Goal: Task Accomplishment & Management: Complete application form

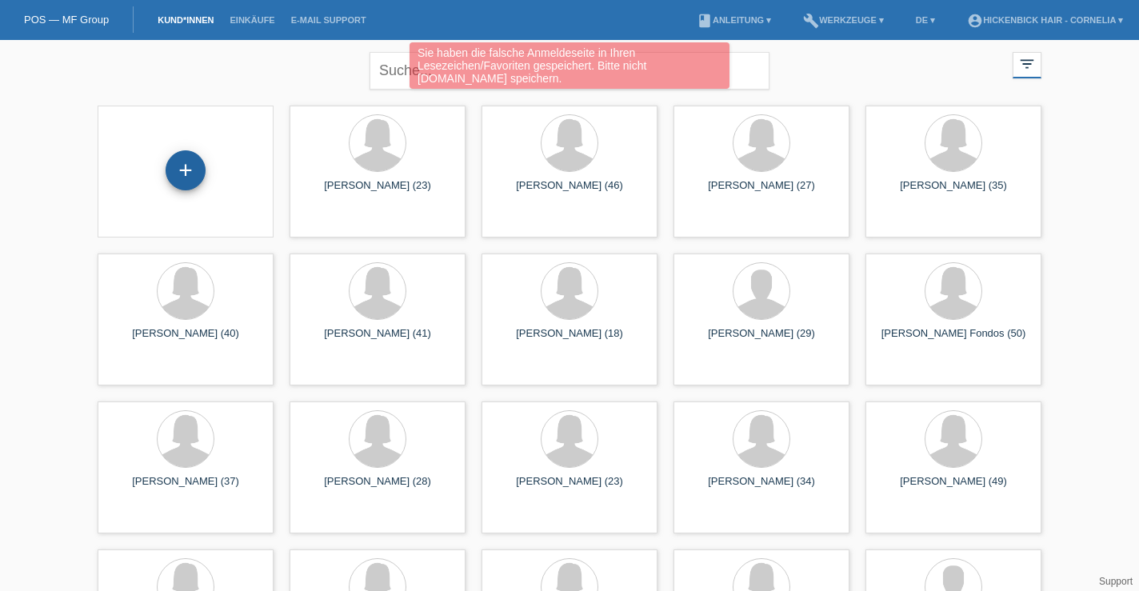
click at [189, 169] on div "+" at bounding box center [186, 170] width 40 height 40
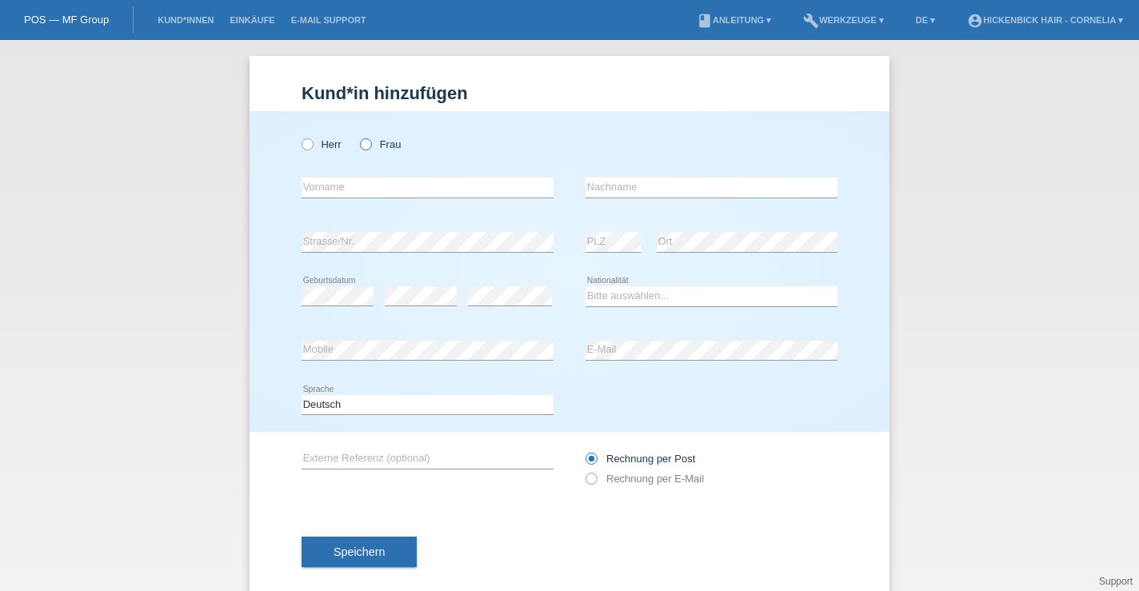
click at [358, 136] on icon at bounding box center [358, 136] width 0 height 0
click at [370, 144] on input "Frau" at bounding box center [365, 143] width 10 height 10
radio input "true"
click at [359, 184] on input "text" at bounding box center [428, 188] width 252 height 20
type input "kathia"
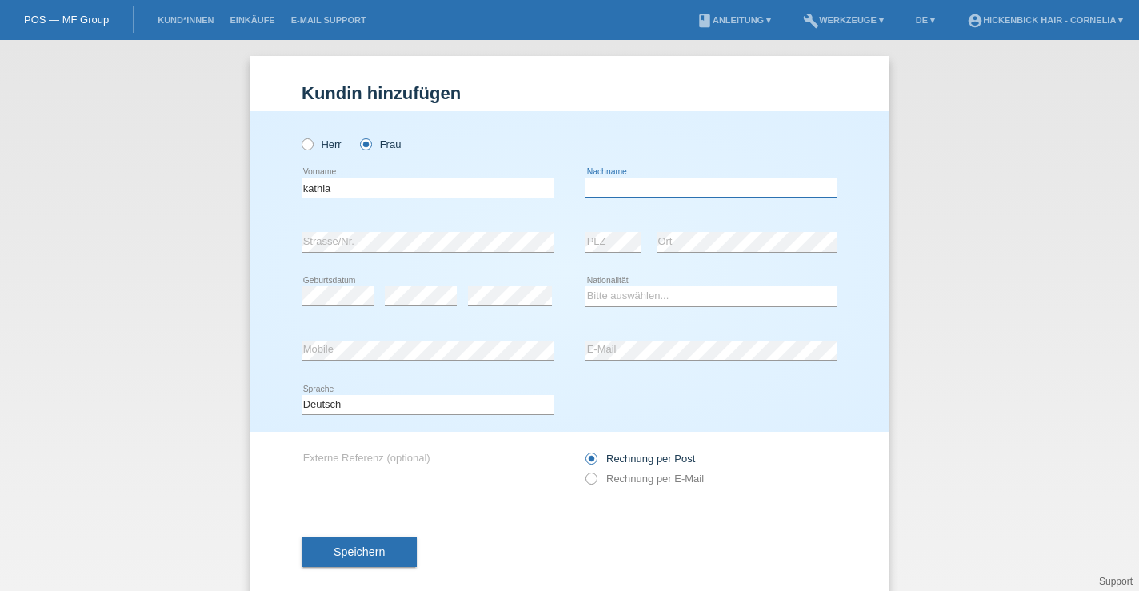
click at [619, 186] on input "text" at bounding box center [712, 188] width 252 height 20
type input "rosaria"
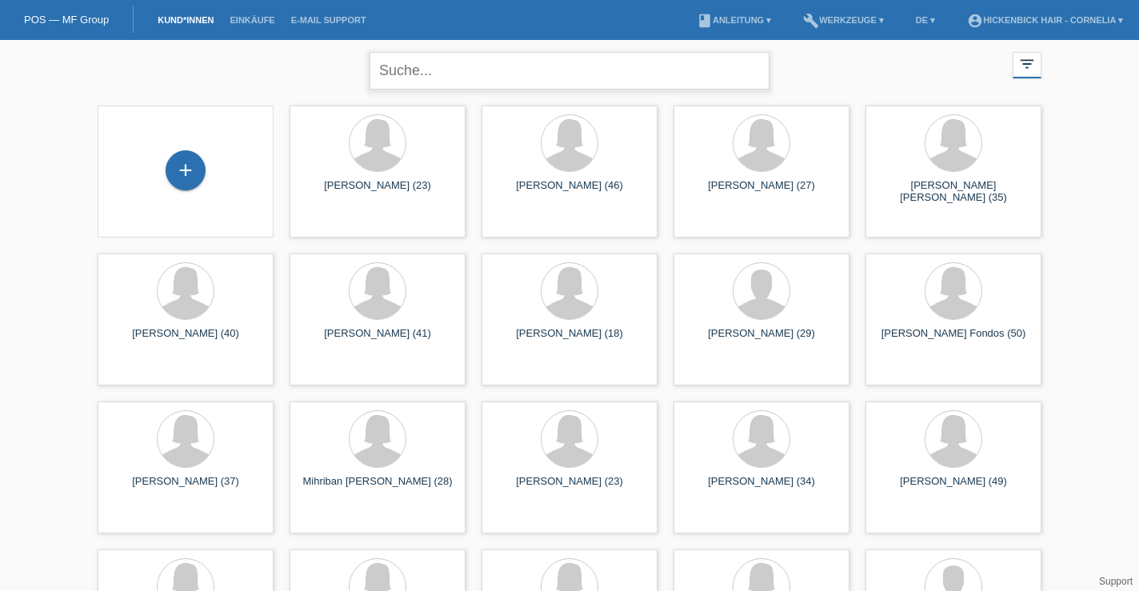
click at [466, 73] on input "text" at bounding box center [570, 71] width 400 height 38
type input "[PERSON_NAME]"
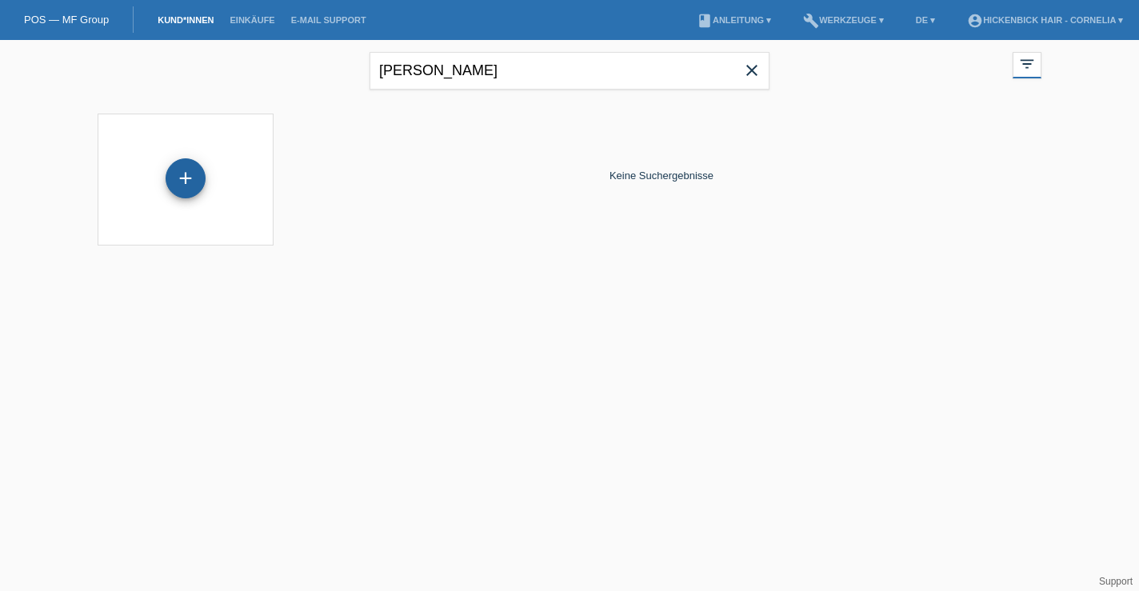
click at [191, 177] on div "+" at bounding box center [186, 178] width 40 height 40
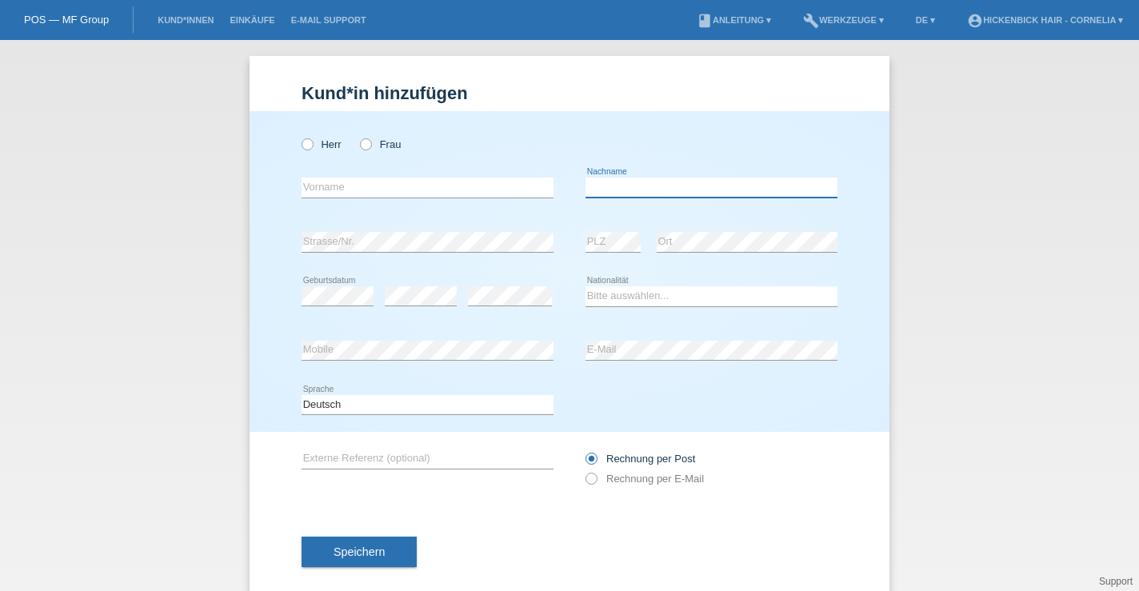
click at [654, 186] on input "text" at bounding box center [712, 188] width 252 height 20
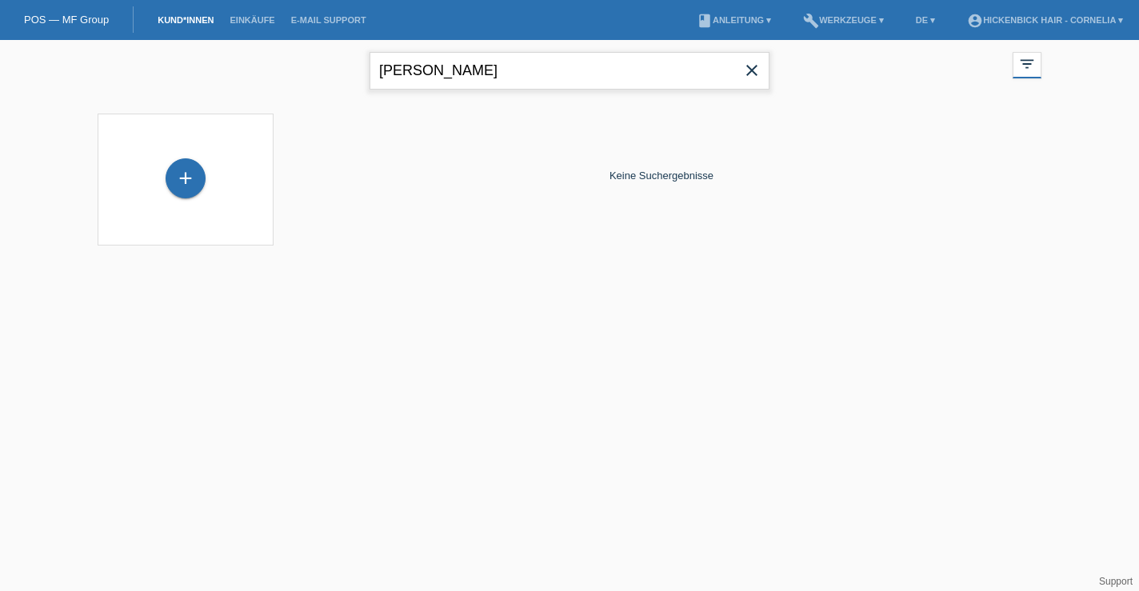
click at [470, 58] on input "rosaria" at bounding box center [570, 71] width 400 height 38
click at [431, 81] on input "rosaria" at bounding box center [570, 71] width 400 height 38
type input "reale"
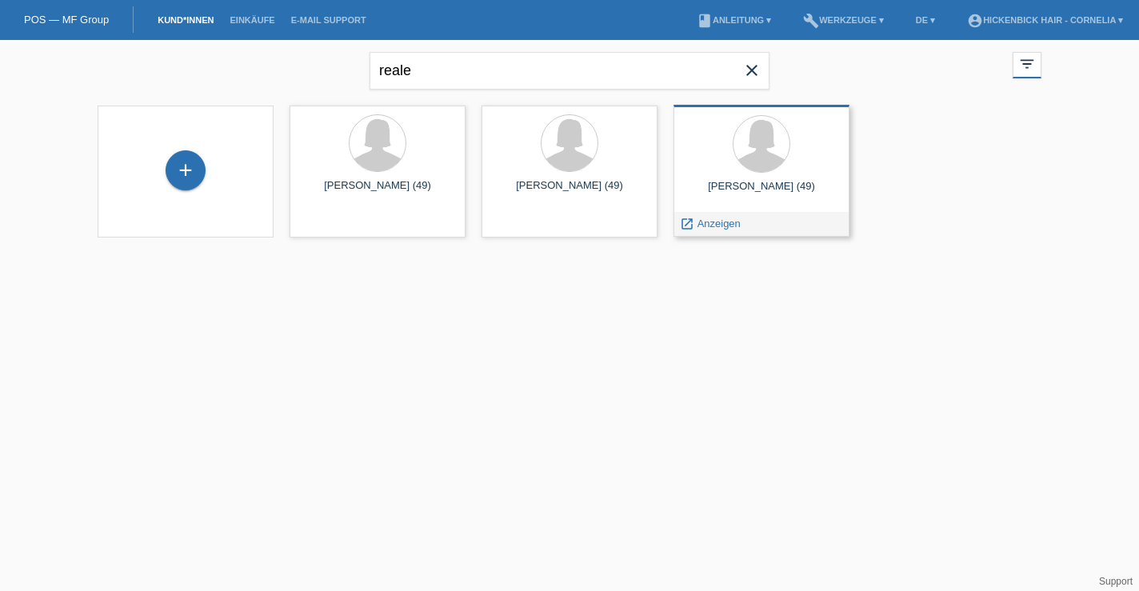
click at [798, 221] on div "launch Anzeigen" at bounding box center [762, 224] width 174 height 24
click at [699, 218] on span "Anzeigen" at bounding box center [719, 224] width 43 height 12
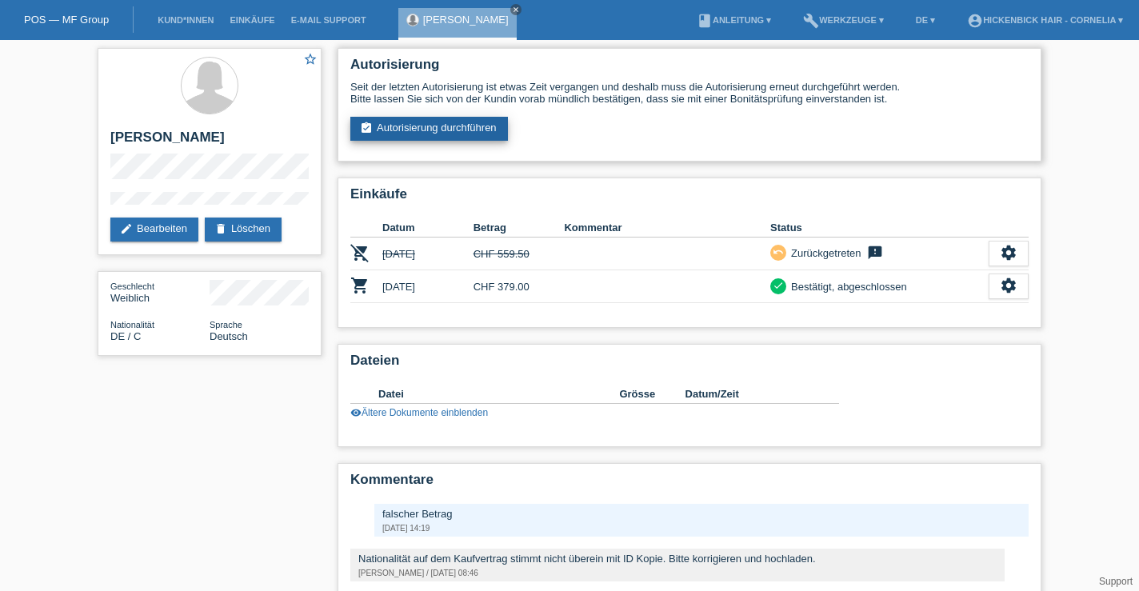
click at [448, 125] on link "assignment_turned_in Autorisierung durchführen" at bounding box center [429, 129] width 158 height 24
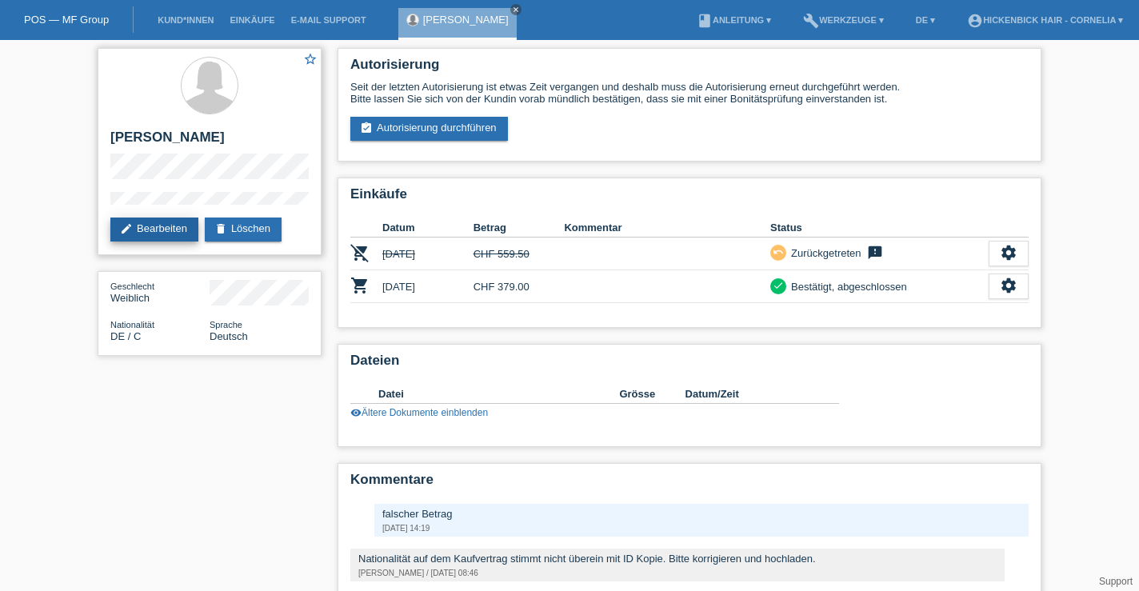
click at [162, 226] on link "edit Bearbeiten" at bounding box center [154, 230] width 88 height 24
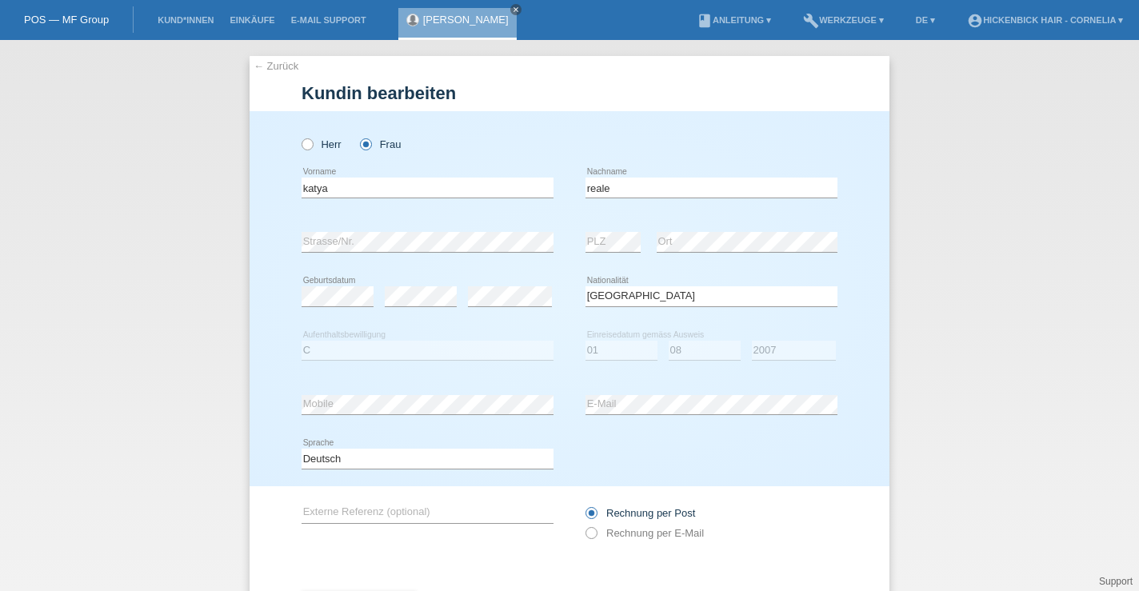
select select "DE"
select select "C"
select select "01"
select select "08"
select select "2007"
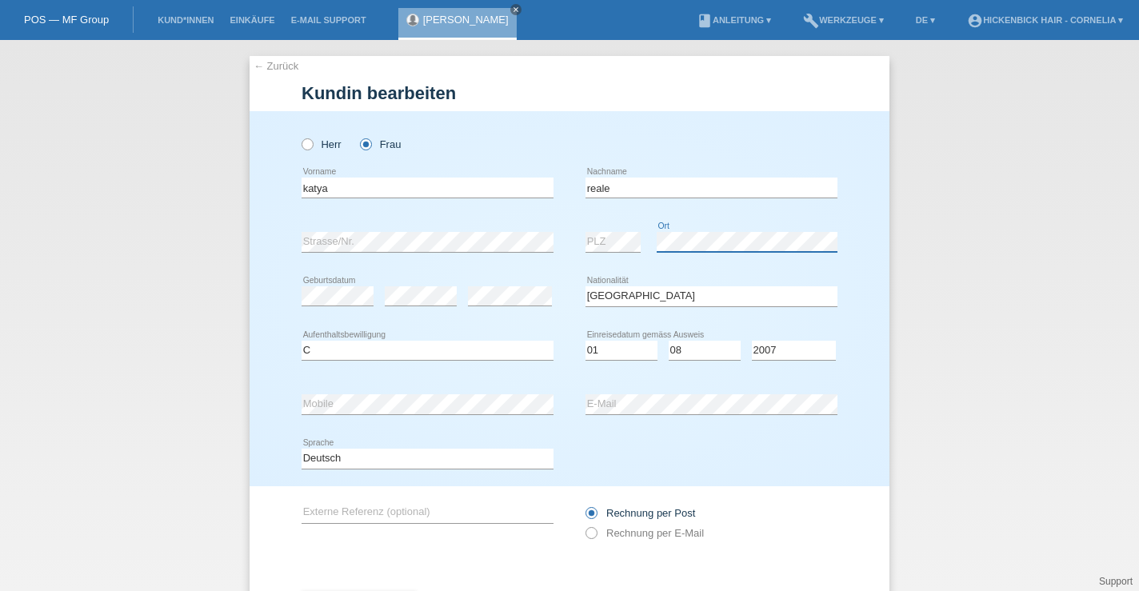
scroll to position [80, 0]
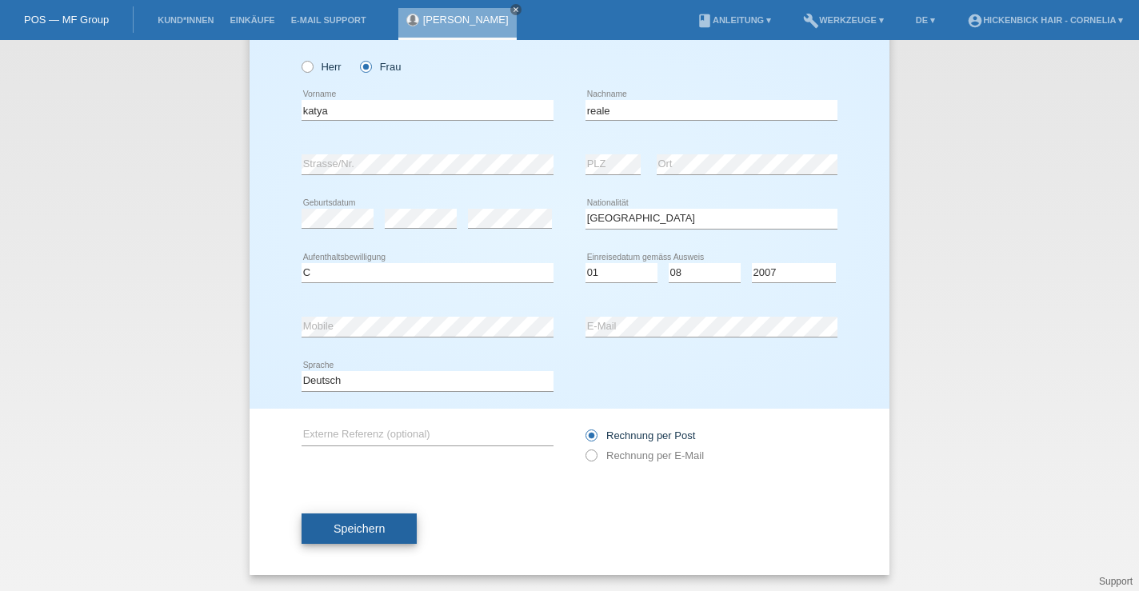
click at [384, 535] on span "Speichern" at bounding box center [359, 529] width 51 height 13
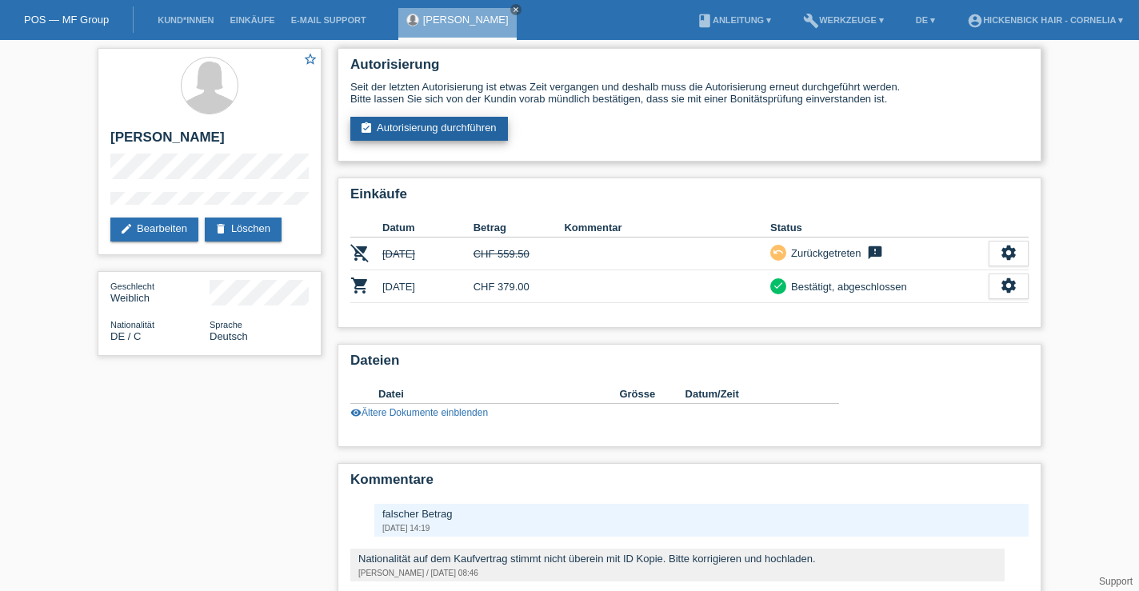
click at [458, 130] on link "assignment_turned_in Autorisierung durchführen" at bounding box center [429, 129] width 158 height 24
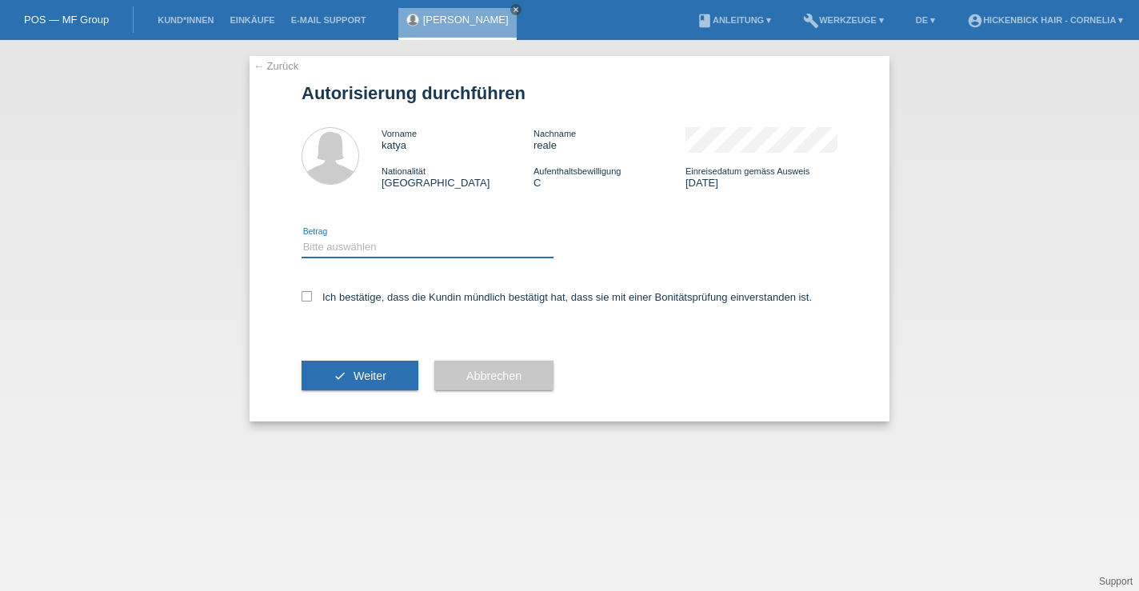
click at [387, 253] on select "Bitte auswählen CHF 1.00 - CHF 499.00 CHF 500.00 - CHF 1'999.00 CHF 2'000.00 - …" at bounding box center [428, 247] width 252 height 19
select select "2"
click at [302, 240] on select "Bitte auswählen CHF 1.00 - CHF 499.00 CHF 500.00 - CHF 1'999.00 CHF 2'000.00 - …" at bounding box center [428, 247] width 252 height 19
click at [308, 295] on icon at bounding box center [307, 296] width 10 height 10
click at [308, 295] on input "Ich bestätige, dass die Kundin mündlich bestätigt hat, dass sie mit einer Bonit…" at bounding box center [307, 296] width 10 height 10
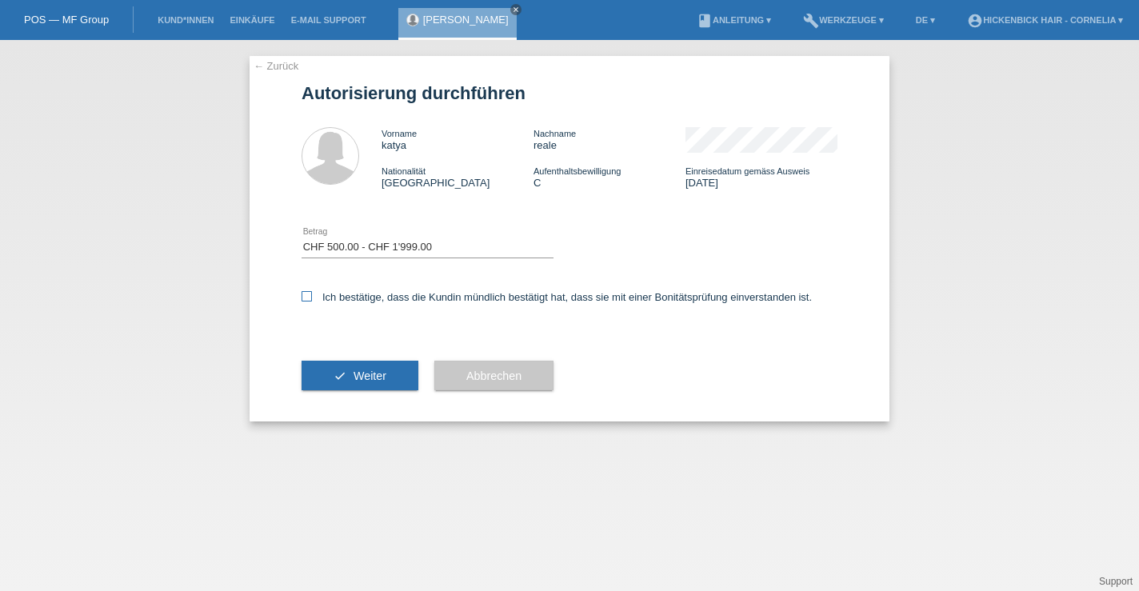
checkbox input "true"
click at [373, 382] on span "Weiter" at bounding box center [370, 376] width 33 height 13
